Goal: Find specific page/section: Find specific page/section

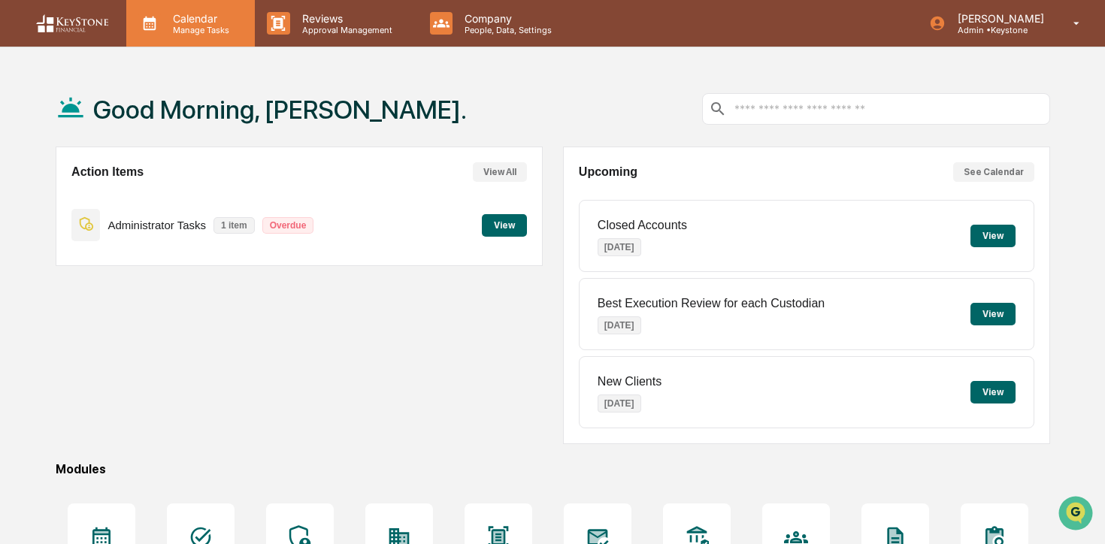
click at [189, 32] on p "Manage Tasks" at bounding box center [199, 30] width 76 height 11
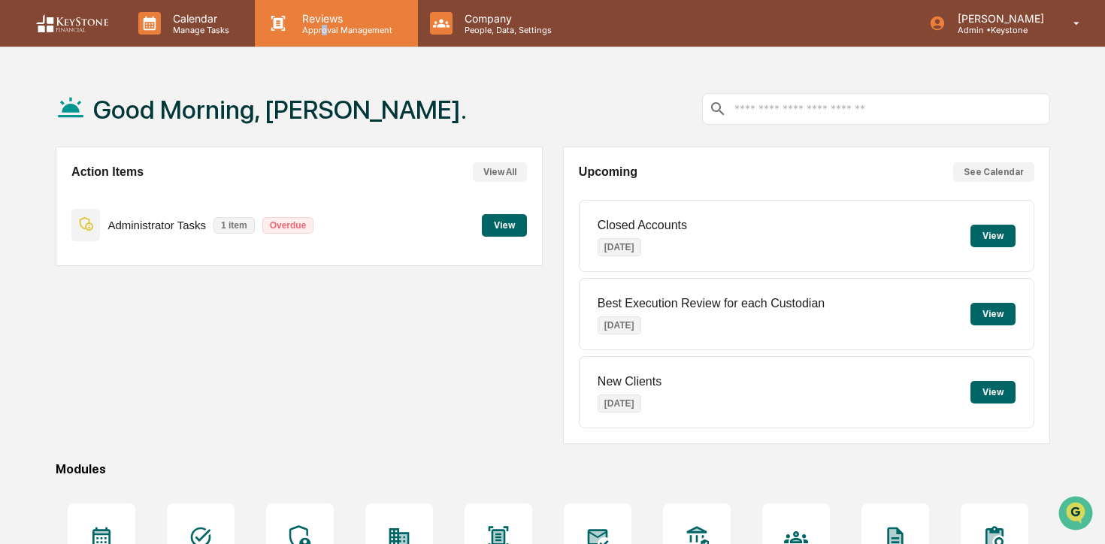
click at [323, 29] on p "Approval Management" at bounding box center [345, 30] width 110 height 11
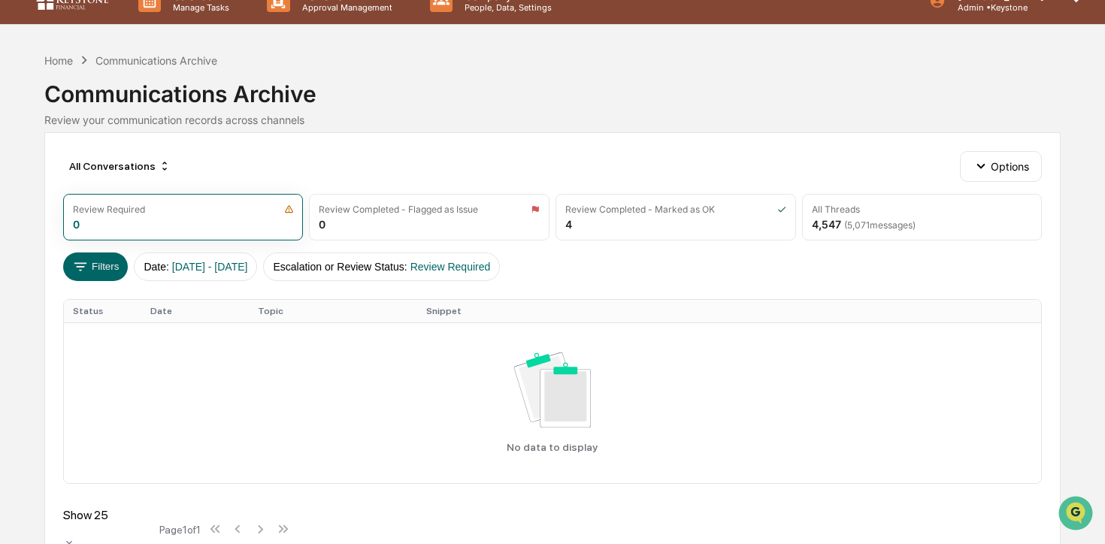
scroll to position [47, 0]
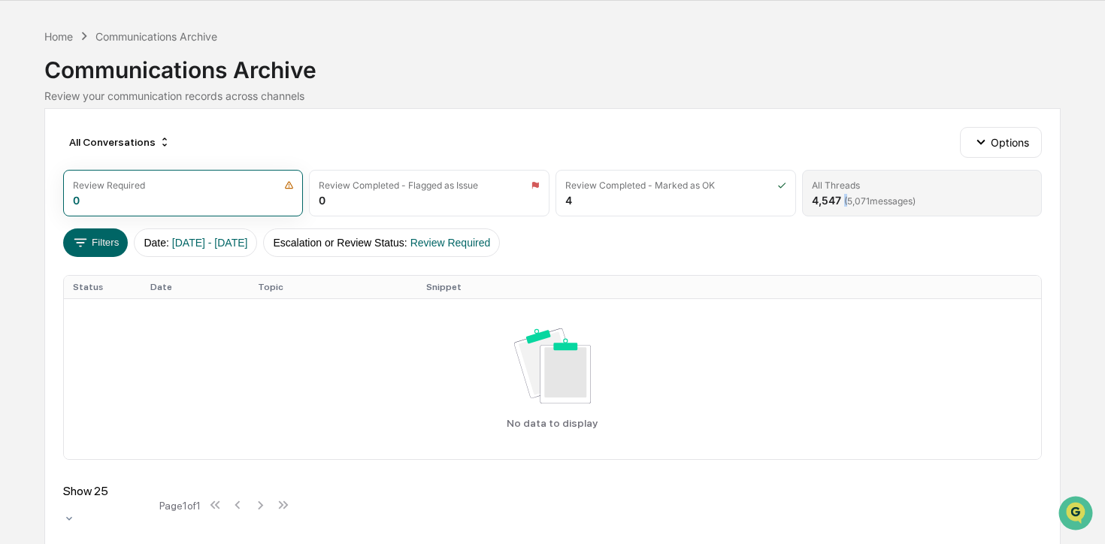
click at [845, 197] on span "( 5,071 messages)" at bounding box center [879, 200] width 71 height 11
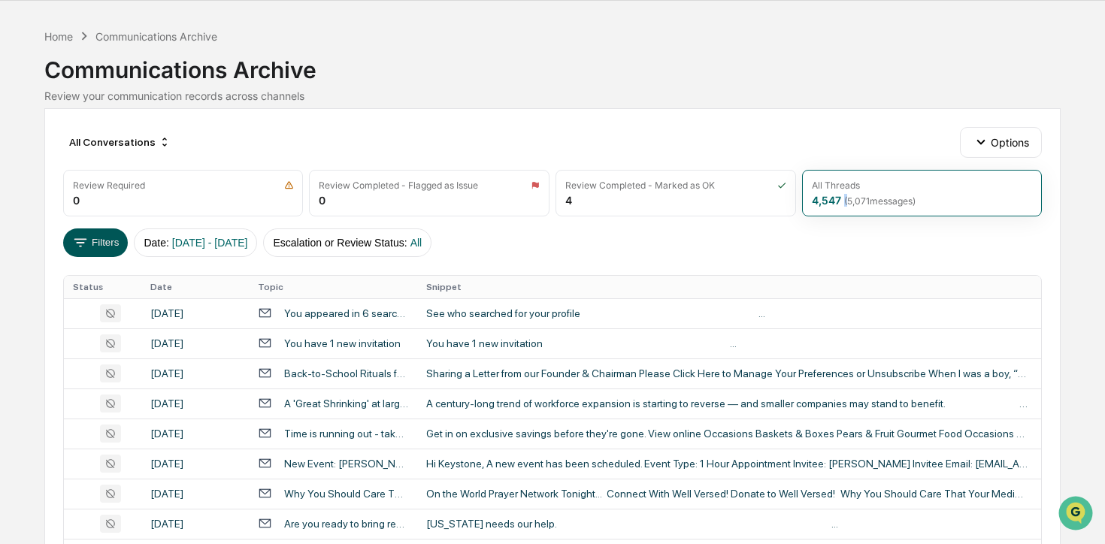
click at [89, 232] on button "Filters" at bounding box center [95, 243] width 65 height 29
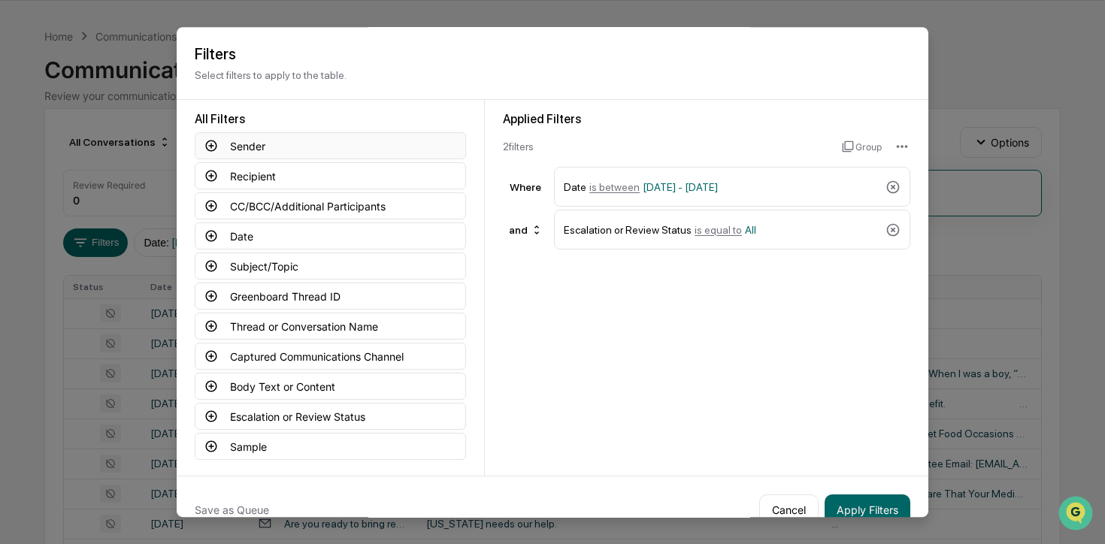
click at [319, 150] on button "Sender" at bounding box center [330, 145] width 271 height 27
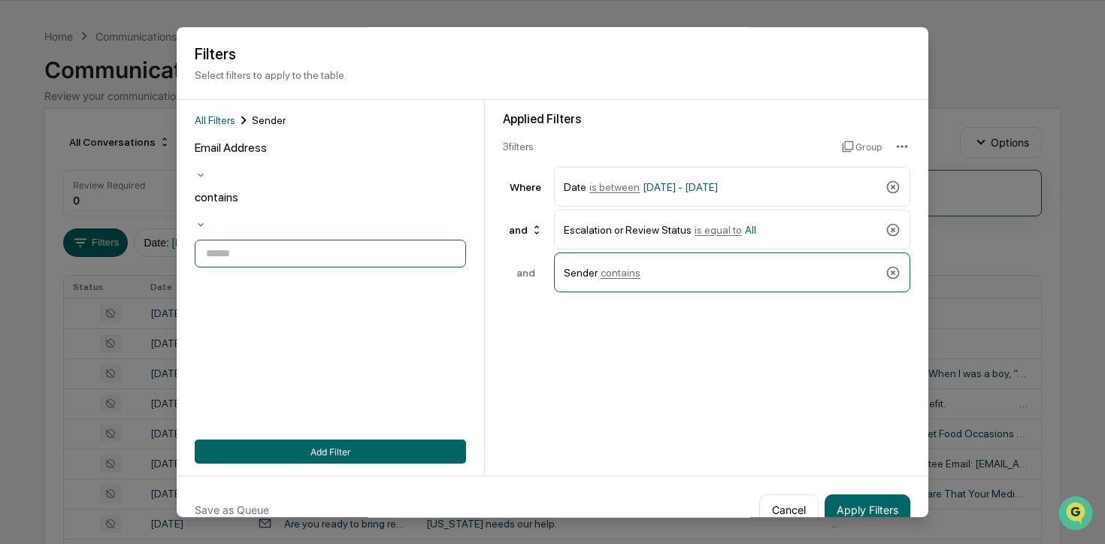
click at [353, 240] on input at bounding box center [330, 254] width 271 height 28
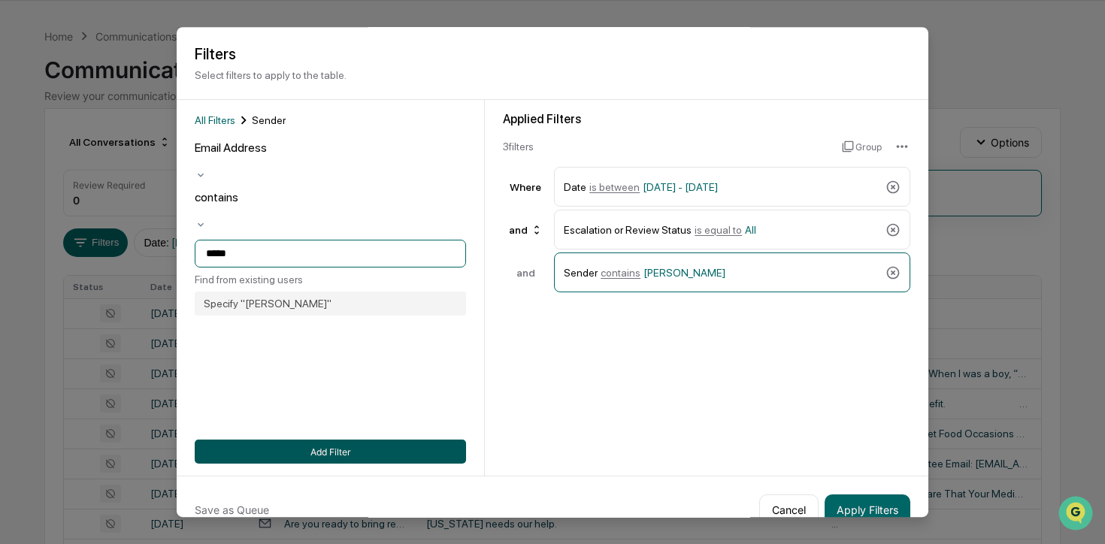
type input "*****"
click at [329, 460] on button "Add Filter" at bounding box center [330, 452] width 271 height 24
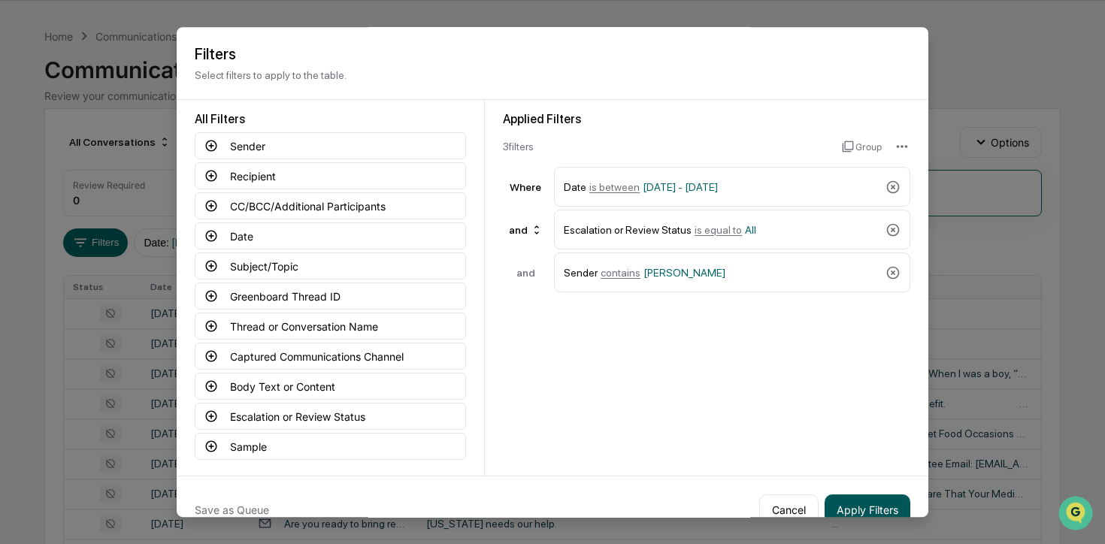
click at [870, 507] on button "Apply Filters" at bounding box center [868, 510] width 86 height 30
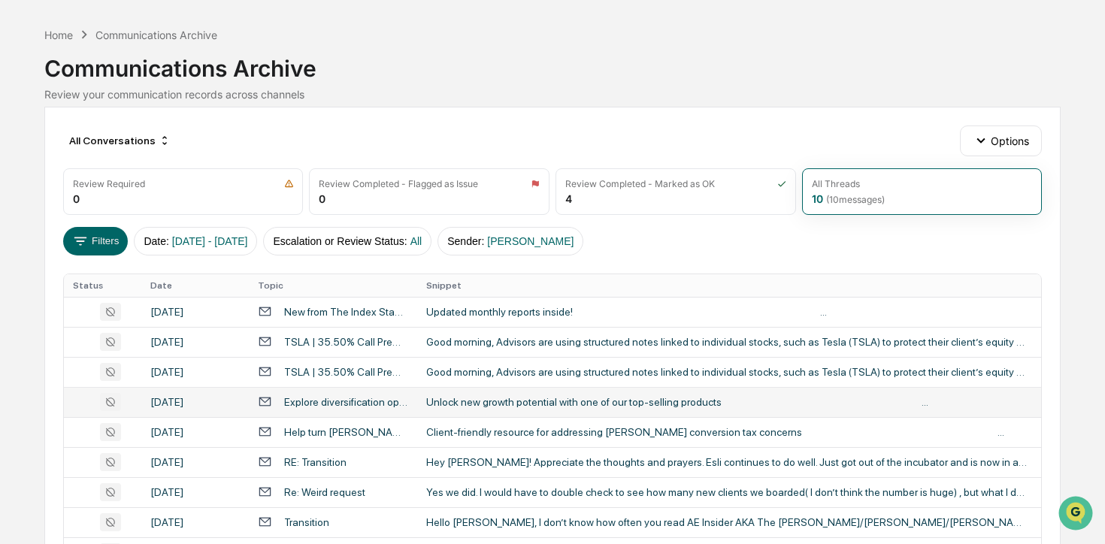
scroll to position [39, 0]
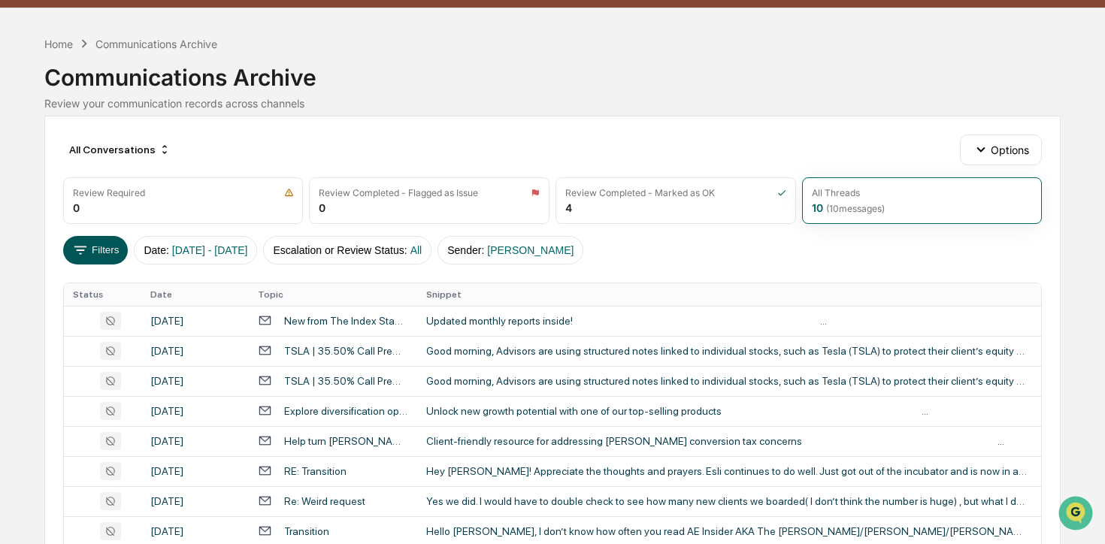
click at [114, 256] on button "Filters" at bounding box center [95, 250] width 65 height 29
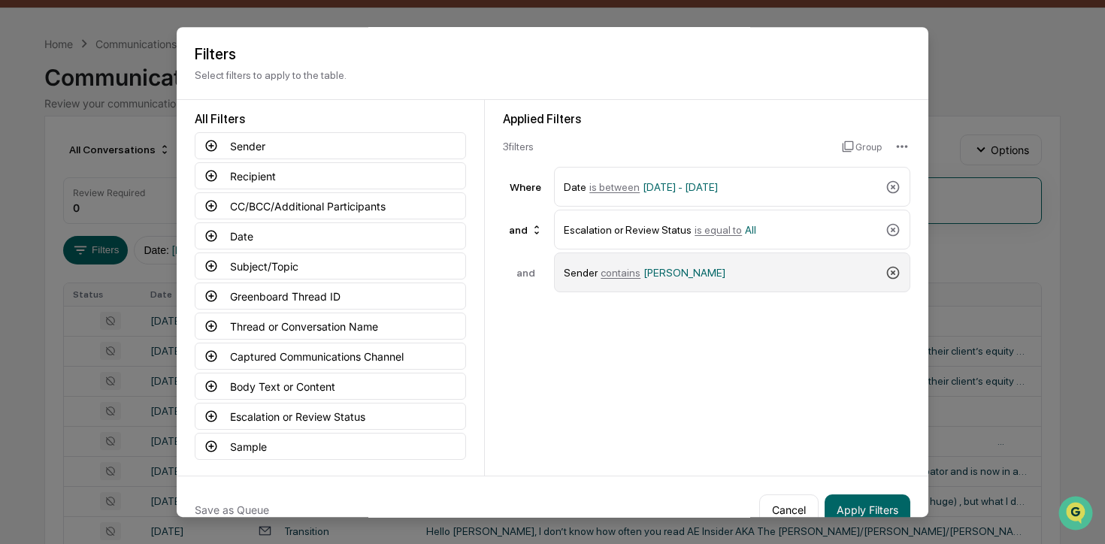
click at [899, 268] on icon at bounding box center [893, 272] width 15 height 15
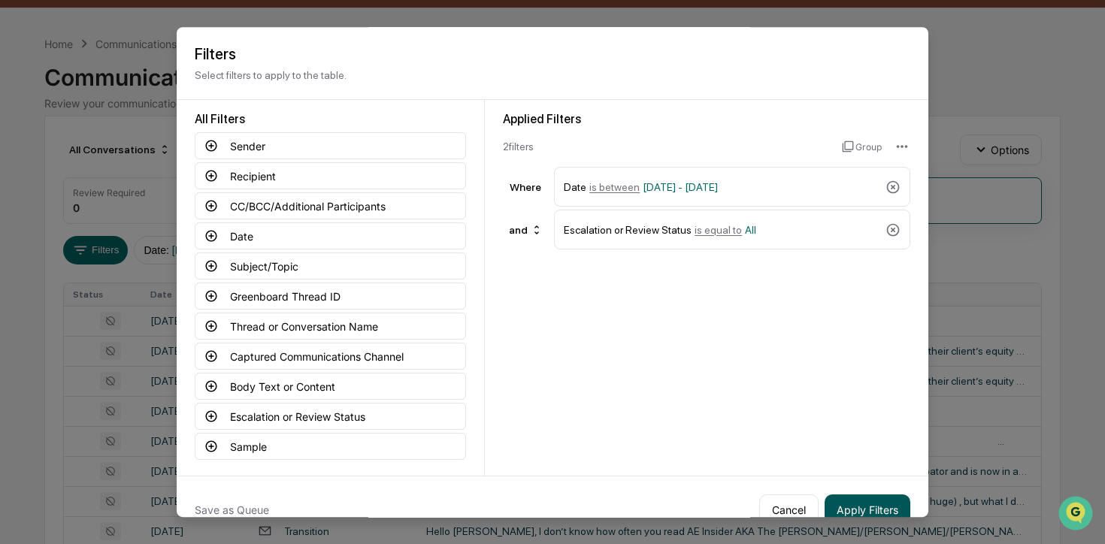
click at [866, 501] on button "Apply Filters" at bounding box center [868, 510] width 86 height 30
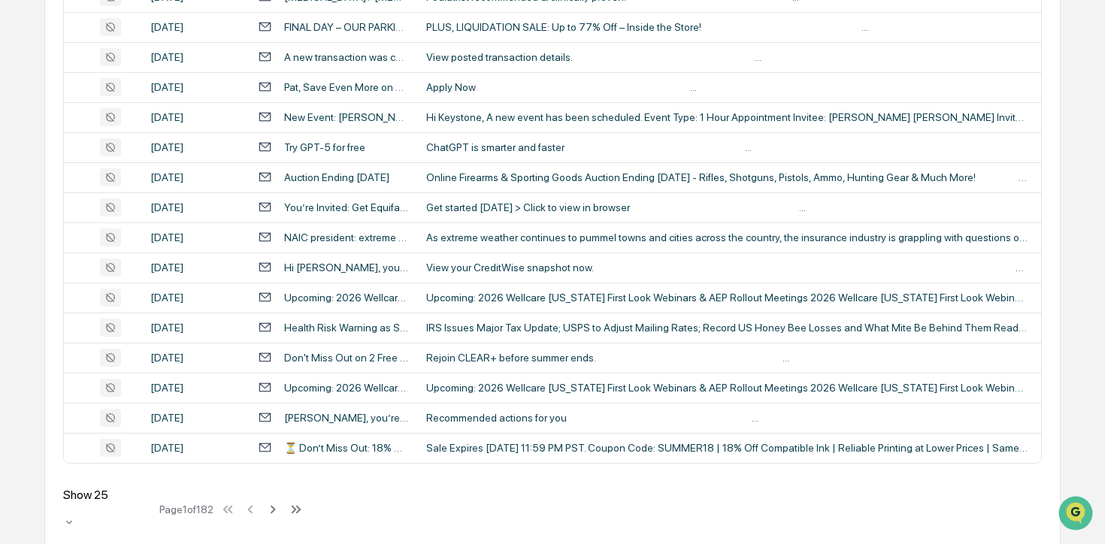
scroll to position [638, 0]
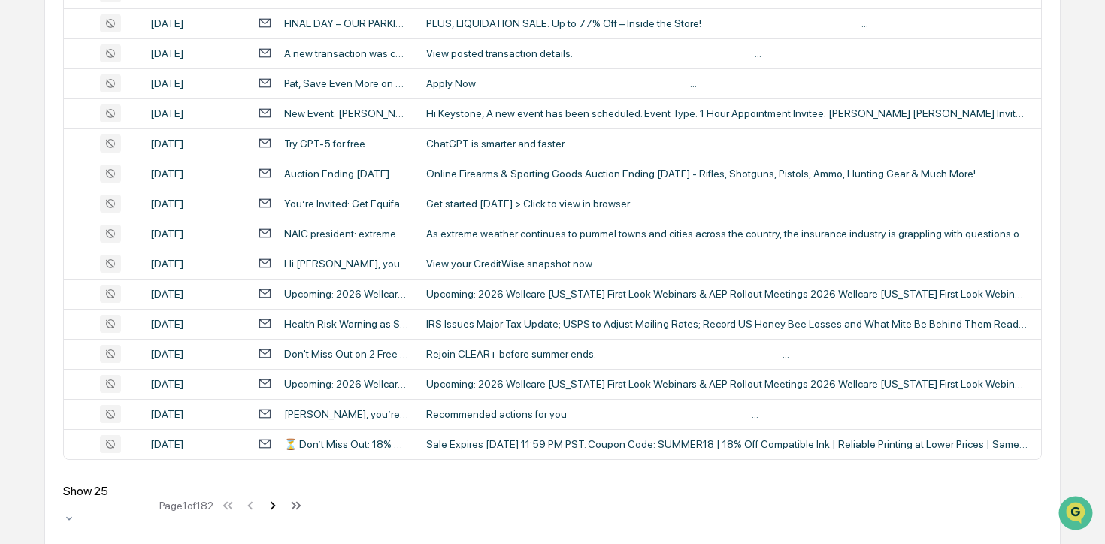
click at [281, 498] on icon at bounding box center [273, 506] width 17 height 17
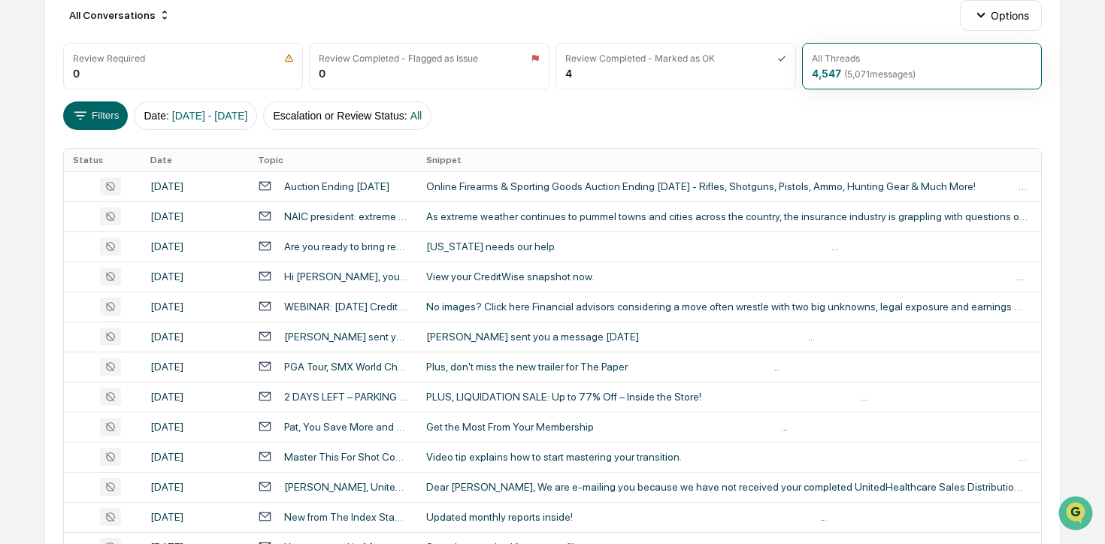
scroll to position [173, 0]
